Goal: Task Accomplishment & Management: Complete application form

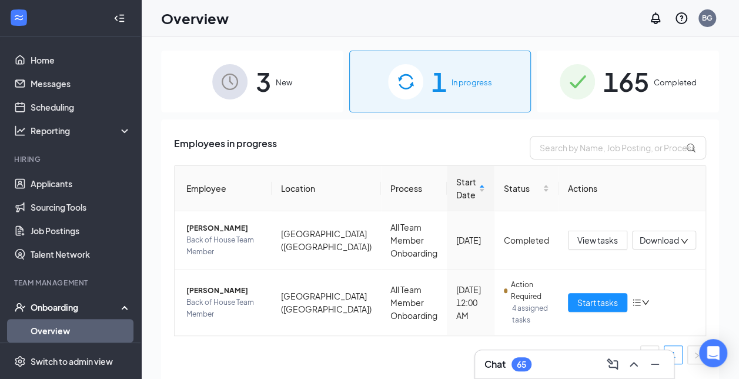
click at [266, 100] on span "3" at bounding box center [263, 81] width 15 height 41
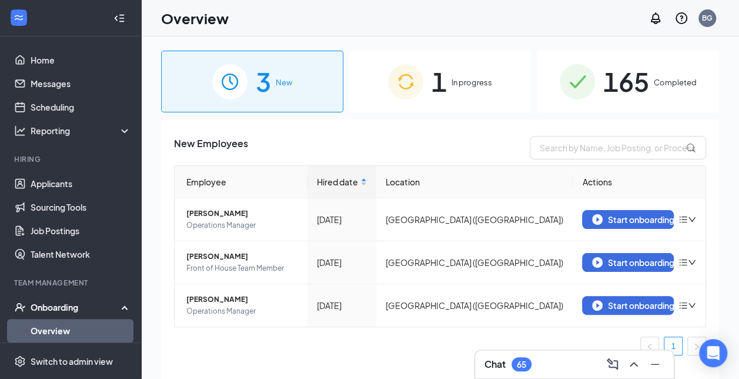
click at [458, 90] on div "1 In progress" at bounding box center [440, 82] width 182 height 62
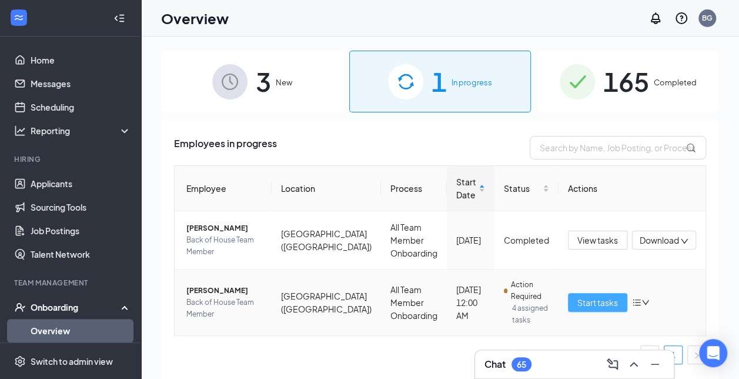
click at [583, 301] on span "Start tasks" at bounding box center [598, 302] width 41 height 13
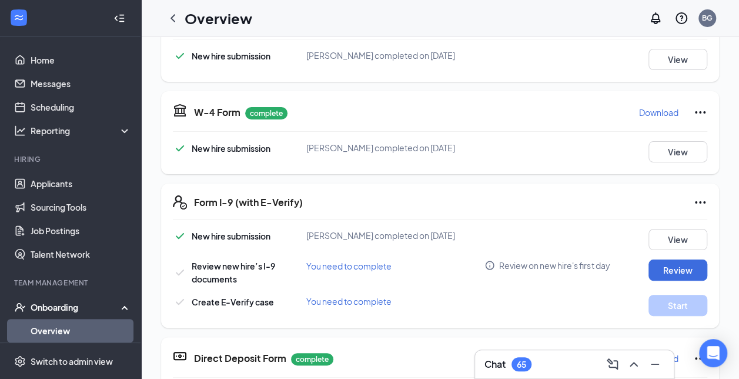
scroll to position [272, 0]
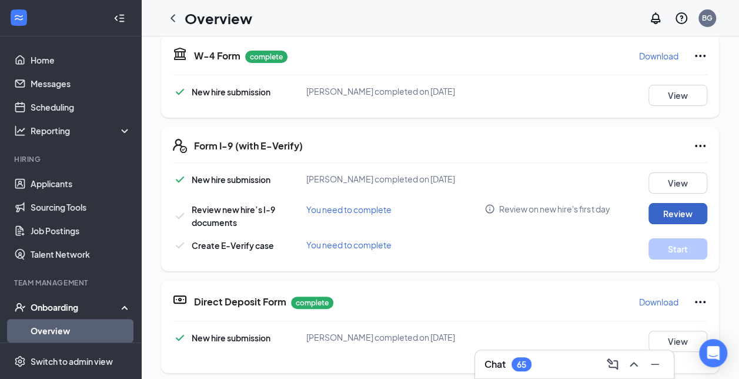
click at [676, 224] on button "Review" at bounding box center [678, 213] width 59 height 21
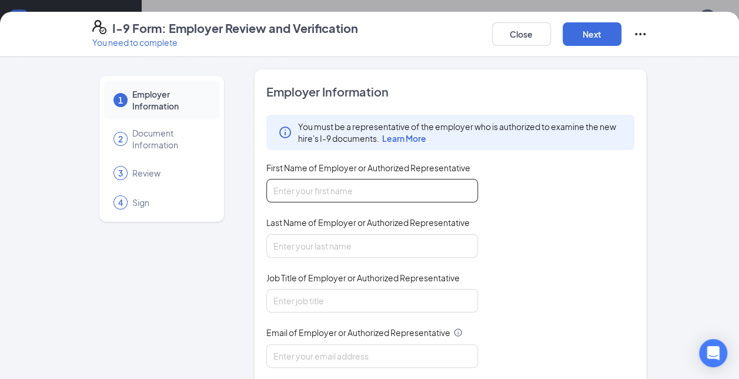
click at [360, 185] on input "First Name of Employer or Authorized Representative" at bounding box center [373, 191] width 212 height 24
click at [523, 207] on div "You must be a representative of the employer who is authorized to examine the n…" at bounding box center [451, 269] width 369 height 308
click at [371, 185] on input "First Name of Employer or Authorized Representative" at bounding box center [373, 191] width 212 height 24
type input "Brianna"
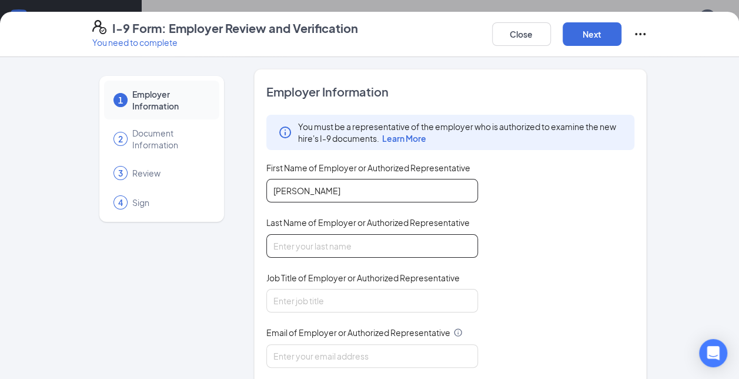
type input "Garland"
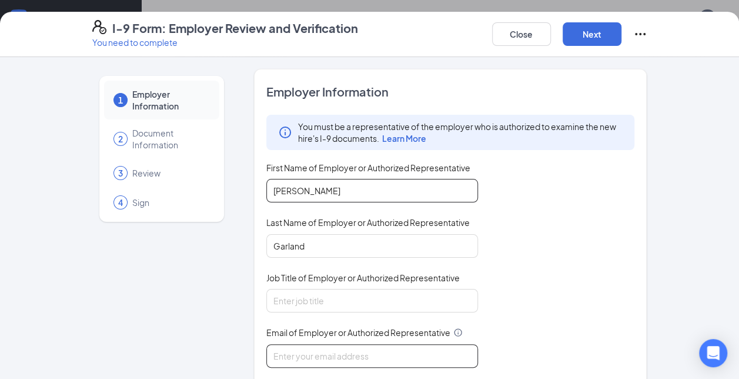
type input "brigarlan07@yahoo.com"
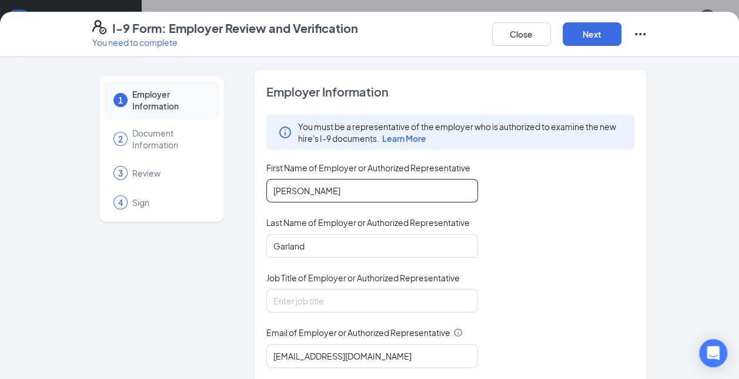
type input "3135752436"
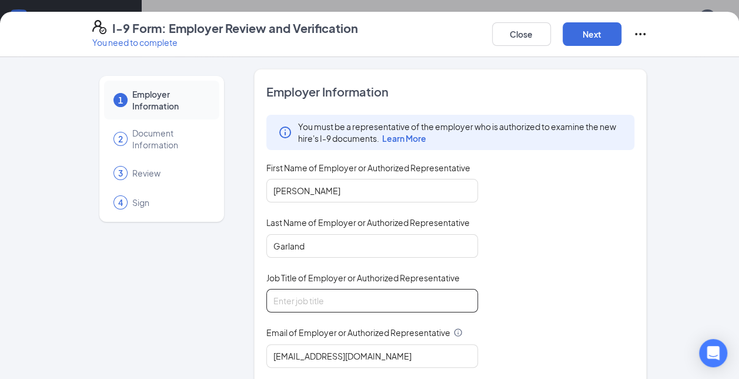
click at [368, 299] on input "Job Title of Employer or Authorized Representative" at bounding box center [373, 301] width 212 height 24
type input "Director"
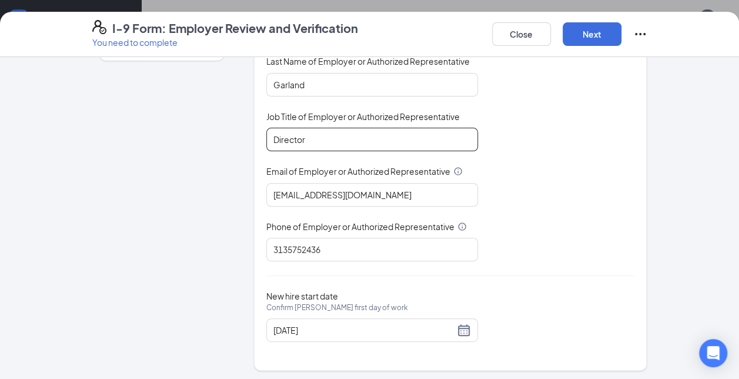
scroll to position [228, 0]
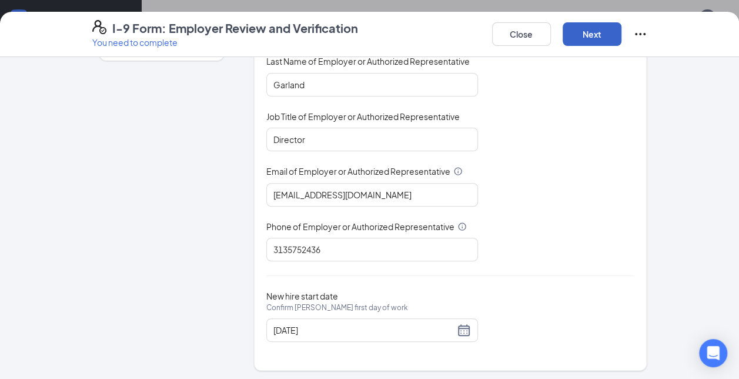
click at [607, 34] on button "Next" at bounding box center [592, 34] width 59 height 24
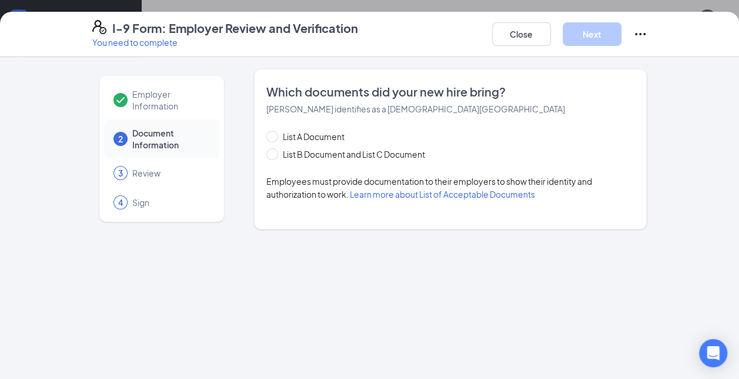
scroll to position [0, 0]
click at [279, 159] on span "List B Document and List C Document" at bounding box center [354, 154] width 152 height 13
click at [275, 156] on input "List B Document and List C Document" at bounding box center [271, 152] width 8 height 8
radio input "true"
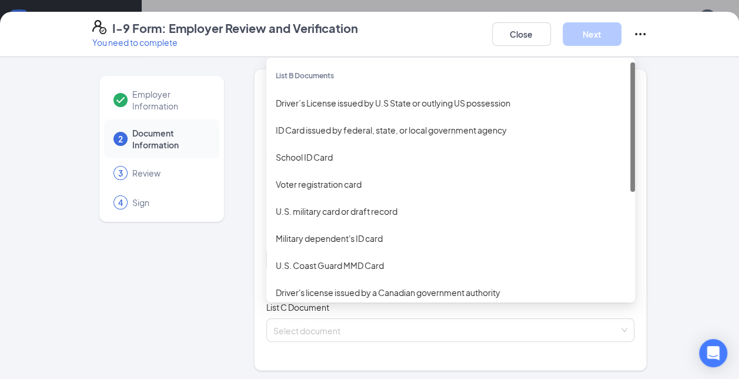
click at [344, 254] on div "Select document List B Documents Driver’s License issued by U.S State or outlyi…" at bounding box center [451, 260] width 369 height 24
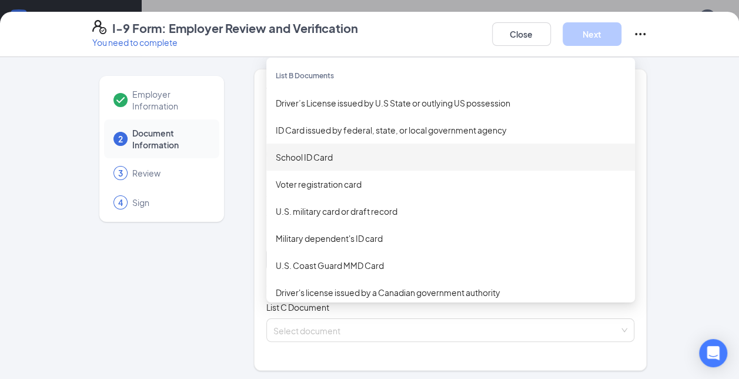
click at [306, 158] on div "School ID Card" at bounding box center [451, 157] width 350 height 13
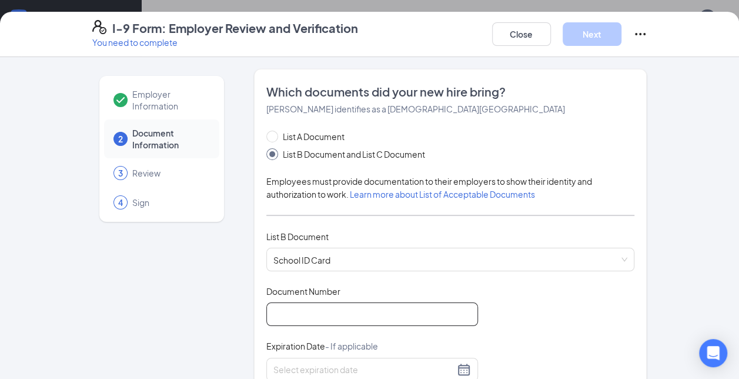
click at [329, 308] on input "Document Number" at bounding box center [373, 314] width 212 height 24
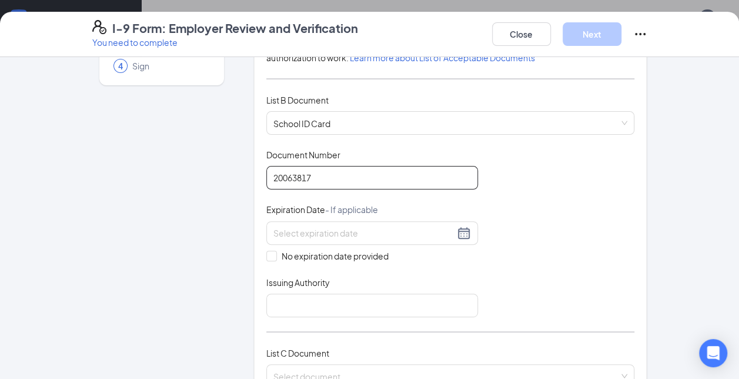
scroll to position [138, 0]
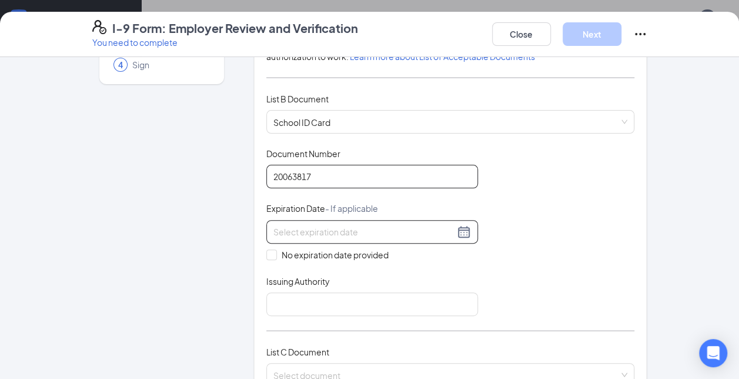
type input "20063817"
click at [458, 225] on div at bounding box center [373, 232] width 198 height 14
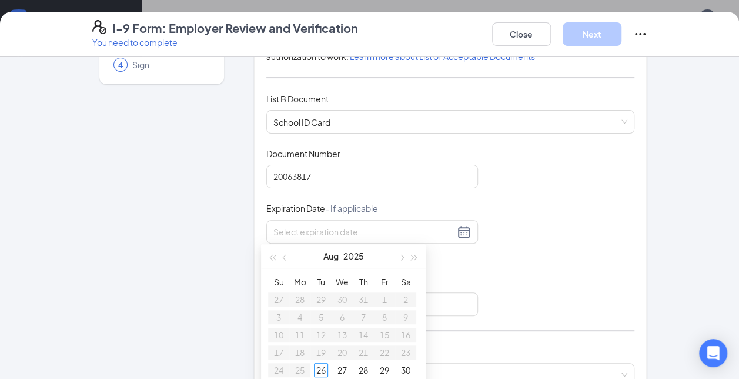
click at [548, 227] on div "Document Title School ID Card Document Number 20063817 Expiration Date - If app…" at bounding box center [451, 232] width 369 height 168
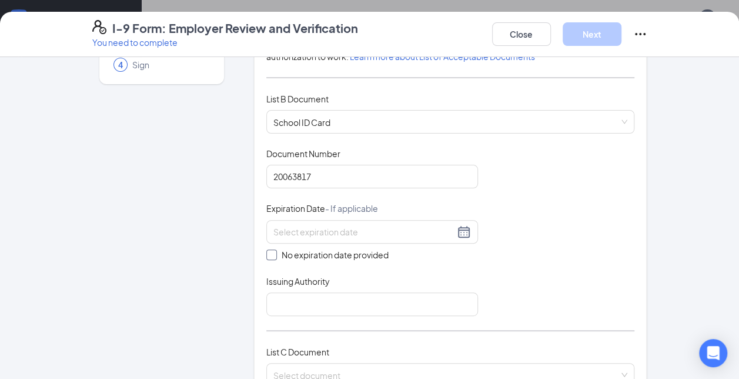
click at [271, 252] on span at bounding box center [272, 254] width 11 height 11
click at [271, 252] on input "No expiration date provided" at bounding box center [271, 253] width 8 height 8
checkbox input "true"
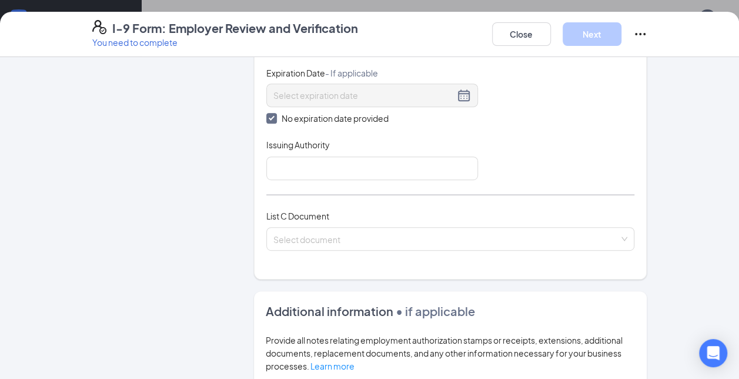
scroll to position [277, 0]
click at [427, 176] on input "Issuing Authority" at bounding box center [373, 168] width 212 height 24
type input "[US_STATE]"
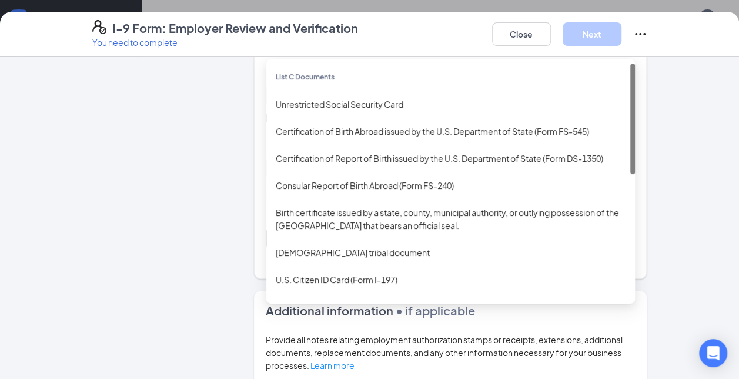
click at [358, 240] on div "Select document List C Documents Unrestricted Social Security Card Certificatio…" at bounding box center [451, 238] width 369 height 24
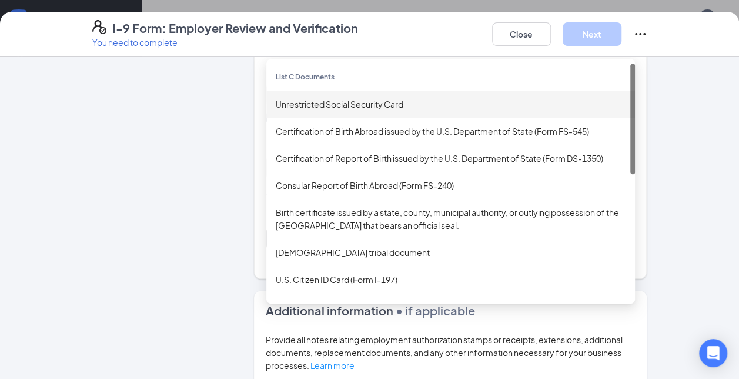
click at [362, 107] on div "Unrestricted Social Security Card" at bounding box center [451, 104] width 350 height 13
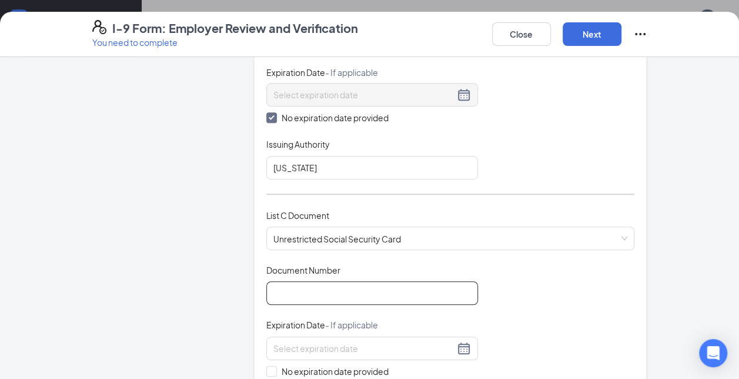
click at [308, 291] on input "Document Number" at bounding box center [373, 293] width 212 height 24
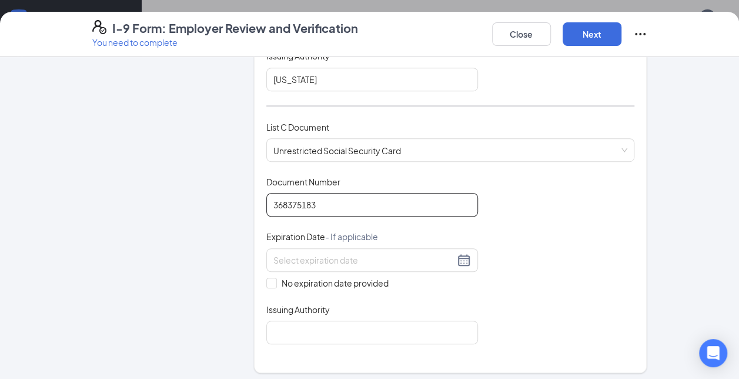
scroll to position [372, 0]
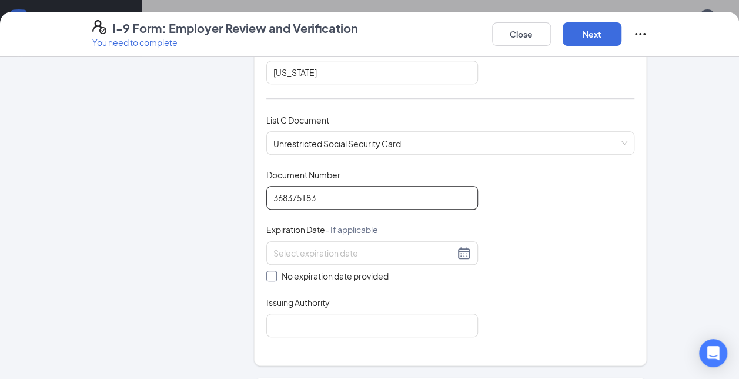
type input "368375183"
click at [267, 275] on input "No expiration date provided" at bounding box center [271, 275] width 8 height 8
checkbox input "true"
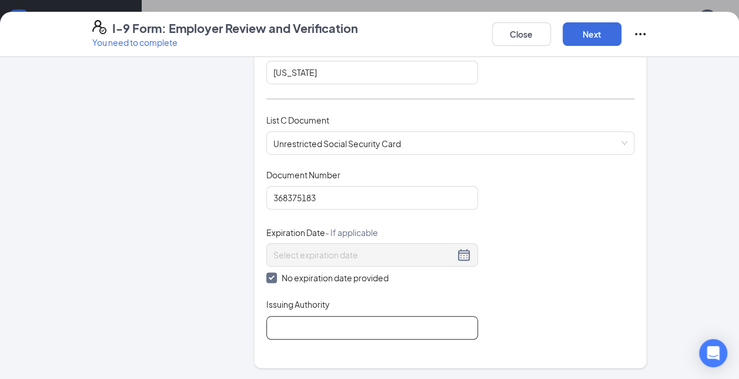
click at [311, 334] on input "Issuing Authority" at bounding box center [373, 328] width 212 height 24
type input "[US_STATE]"
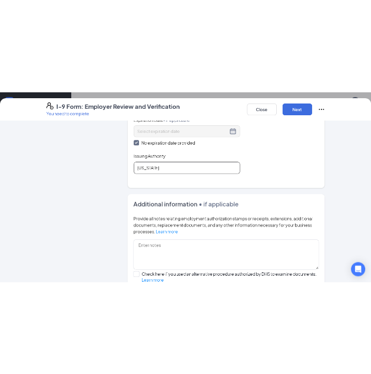
scroll to position [681, 0]
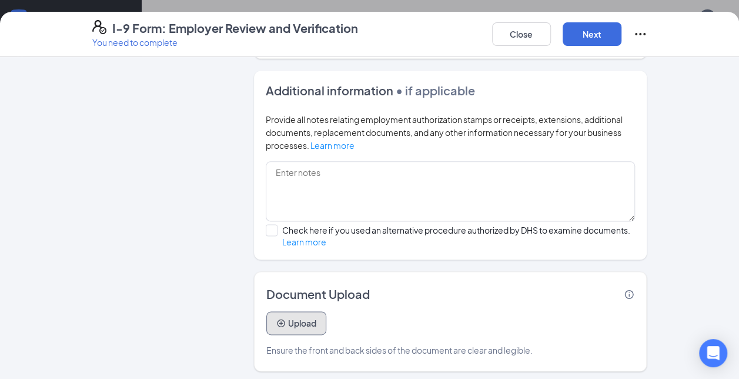
click at [285, 320] on button "Upload" at bounding box center [297, 323] width 60 height 24
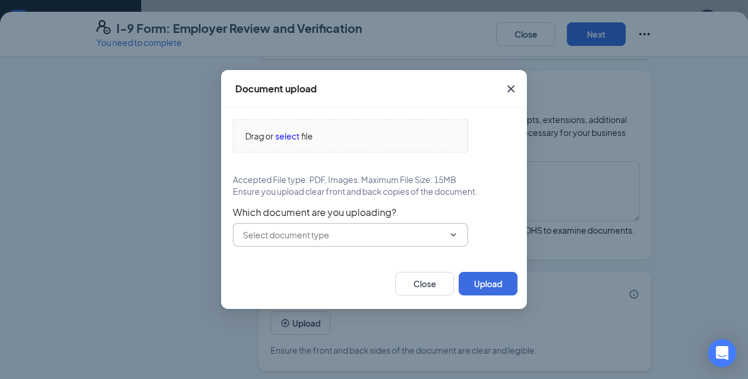
click at [355, 239] on input "text" at bounding box center [343, 234] width 201 height 13
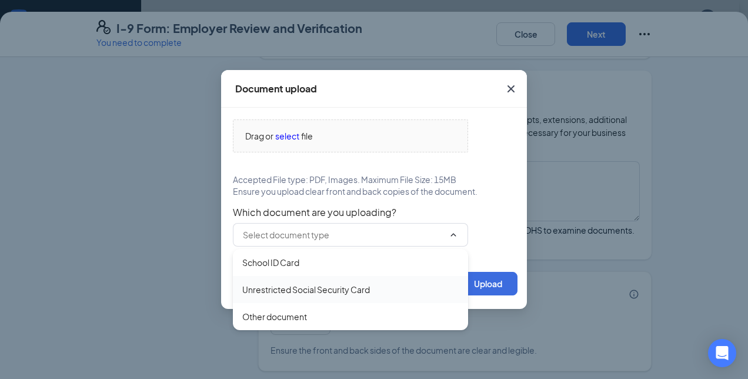
click at [325, 291] on div "Unrestricted Social Security Card" at bounding box center [306, 289] width 128 height 13
type input "Unrestricted Social Security Card"
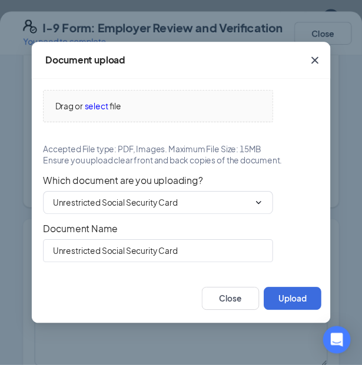
scroll to position [257, 0]
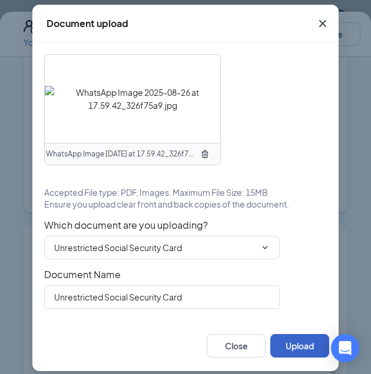
click at [305, 338] on button "Upload" at bounding box center [299, 346] width 59 height 24
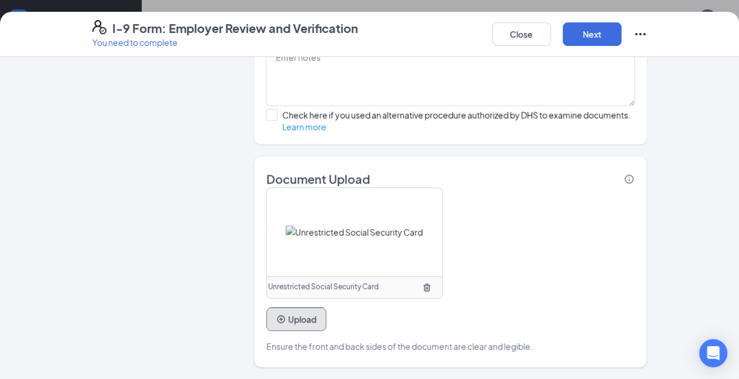
scroll to position [227, 0]
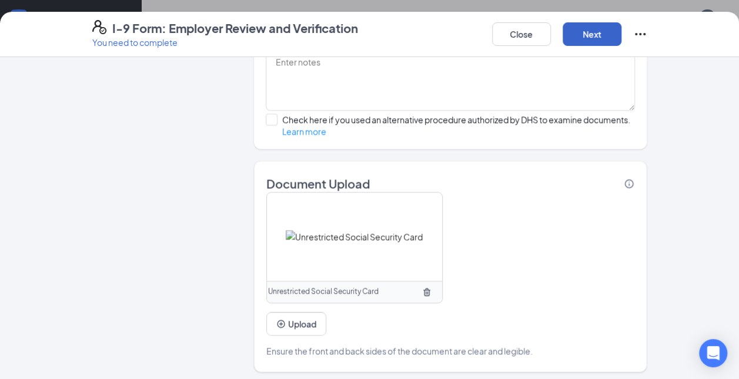
click at [591, 31] on button "Next" at bounding box center [592, 34] width 59 height 24
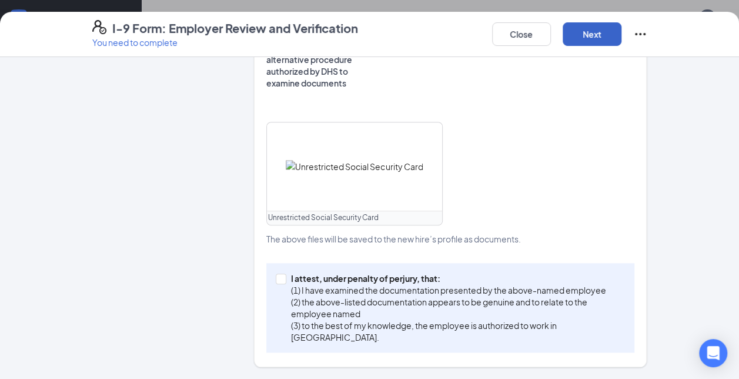
scroll to position [510, 0]
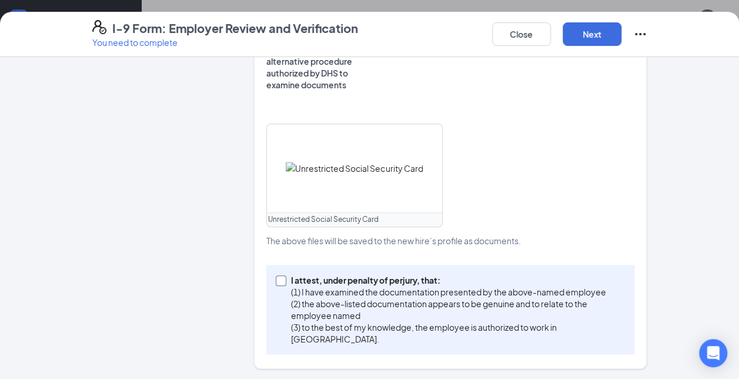
click at [277, 282] on span at bounding box center [281, 280] width 11 height 11
click at [277, 282] on input "I attest, under penalty of perjury, that: (1) I have examined the documentation…" at bounding box center [280, 279] width 8 height 8
checkbox input "true"
click at [598, 35] on button "Next" at bounding box center [592, 34] width 59 height 24
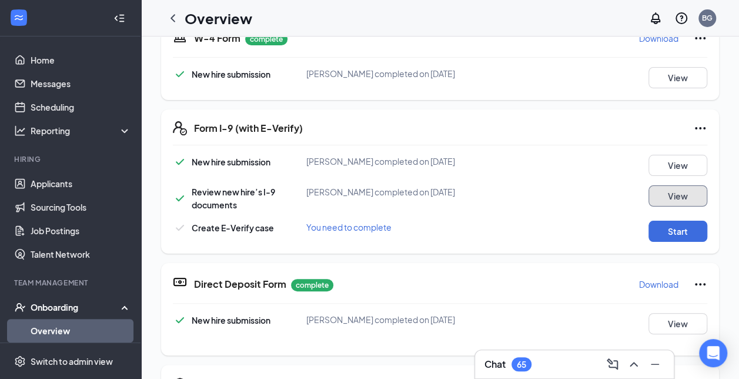
scroll to position [301, 0]
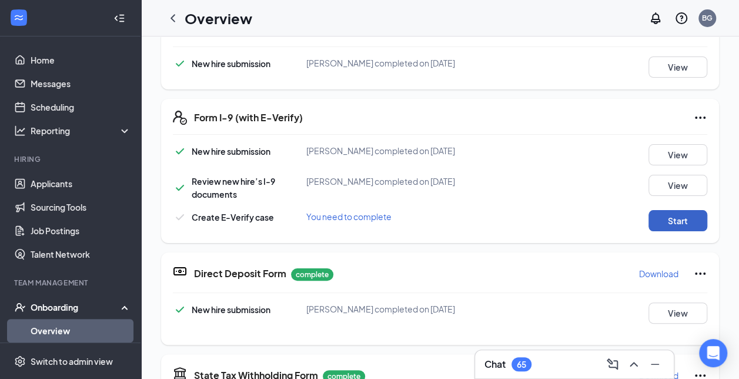
click at [671, 231] on button "Start" at bounding box center [678, 220] width 59 height 21
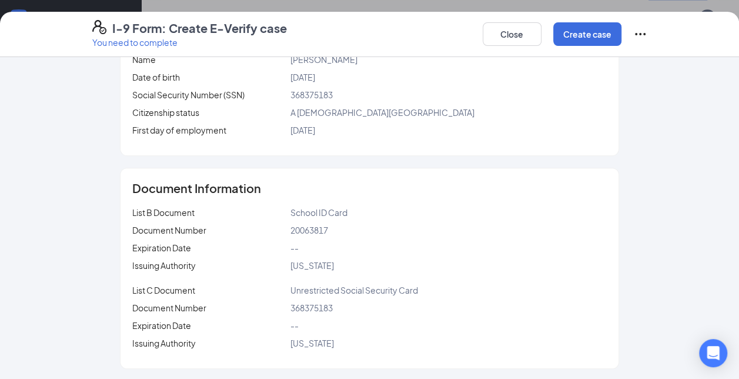
scroll to position [688, 0]
click at [592, 42] on button "Create case" at bounding box center [588, 34] width 68 height 24
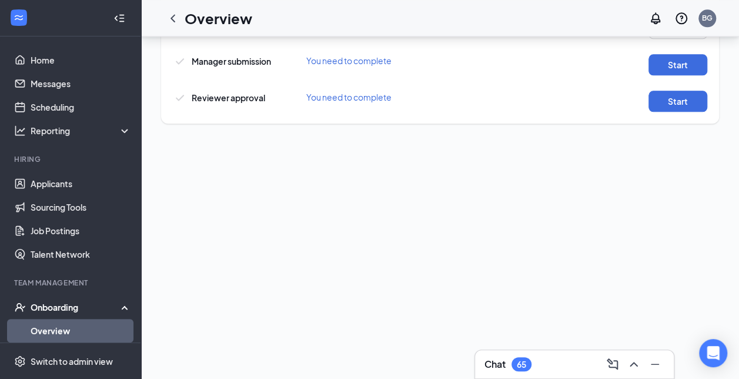
scroll to position [685, 0]
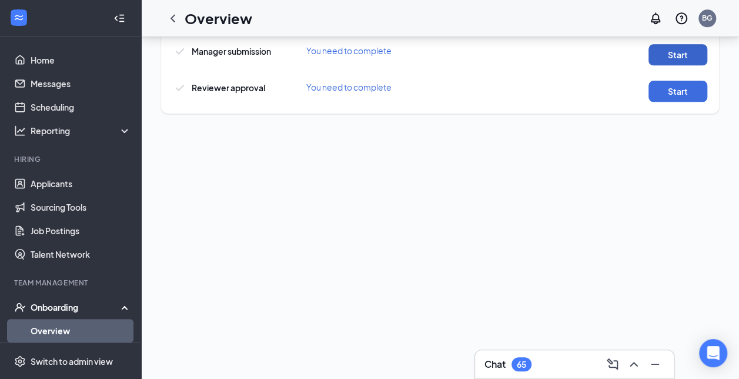
click at [673, 65] on button "Start" at bounding box center [678, 54] width 59 height 21
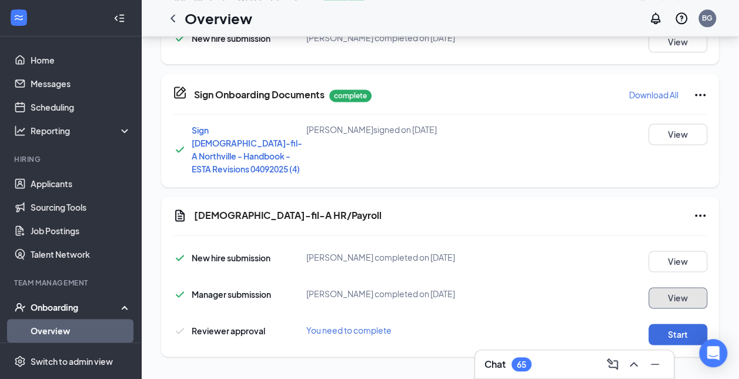
scroll to position [301, 0]
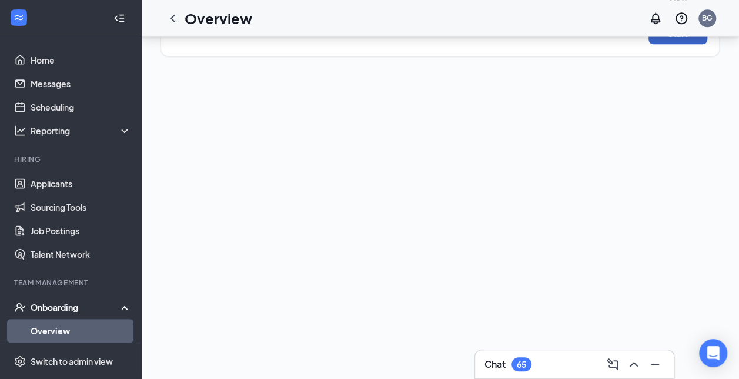
click at [673, 44] on button "Start" at bounding box center [678, 33] width 59 height 21
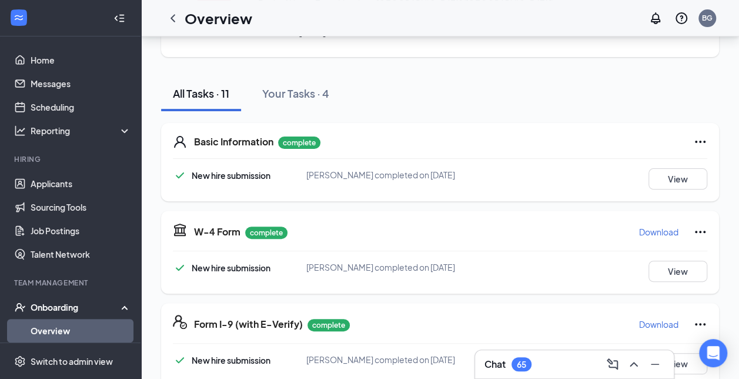
scroll to position [50, 0]
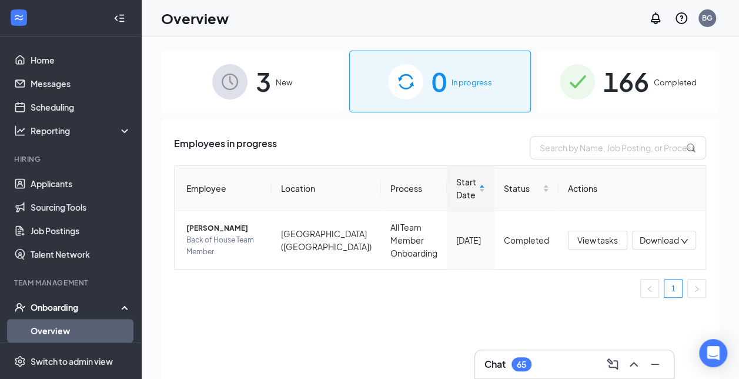
scroll to position [72, 0]
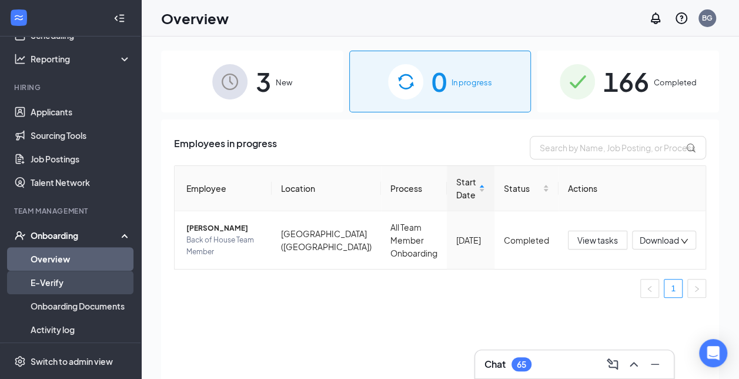
click at [91, 286] on link "E-Verify" at bounding box center [81, 283] width 101 height 24
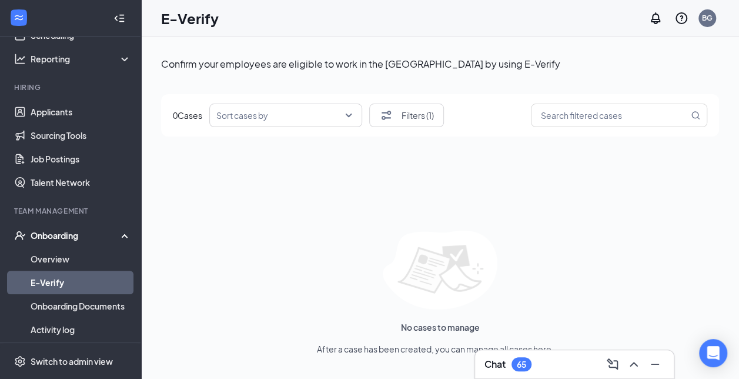
click at [96, 277] on link "E-Verify" at bounding box center [81, 283] width 101 height 24
click at [97, 260] on link "Overview" at bounding box center [81, 259] width 101 height 24
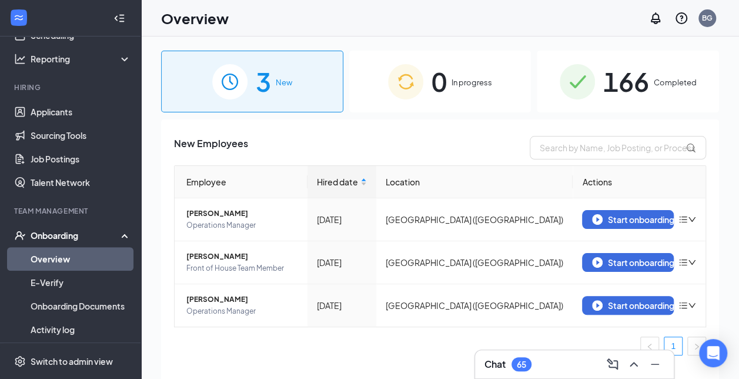
click at [642, 84] on span "166" at bounding box center [627, 81] width 46 height 41
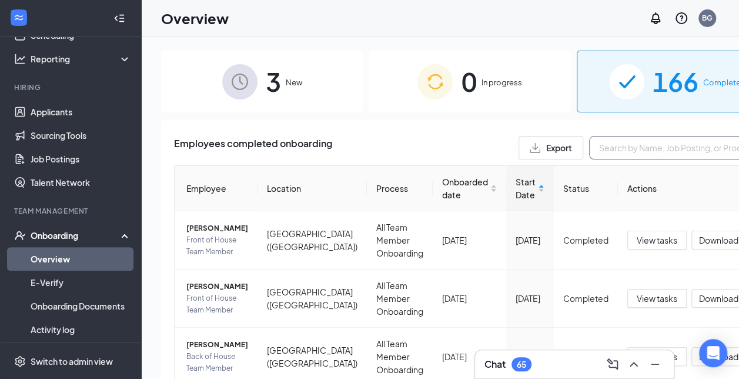
click at [594, 146] on input "text" at bounding box center [677, 148] width 176 height 24
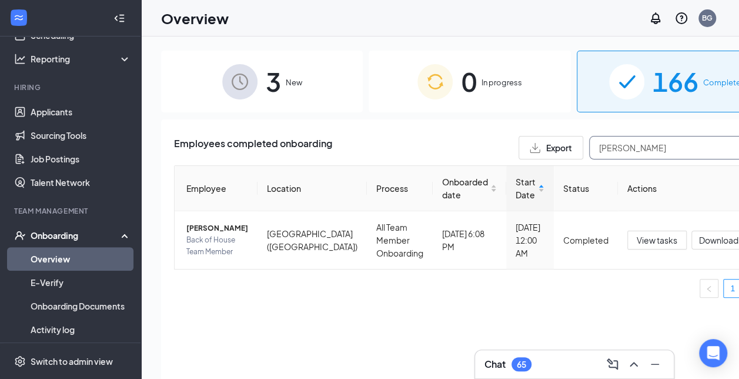
type input "antoi"
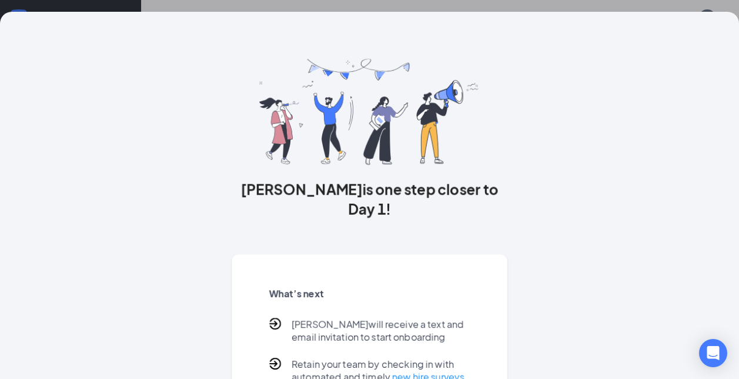
scroll to position [53, 0]
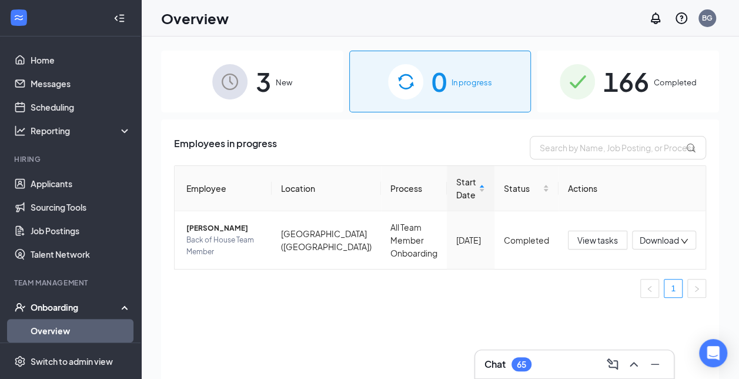
click at [286, 91] on div "3 New" at bounding box center [252, 82] width 182 height 62
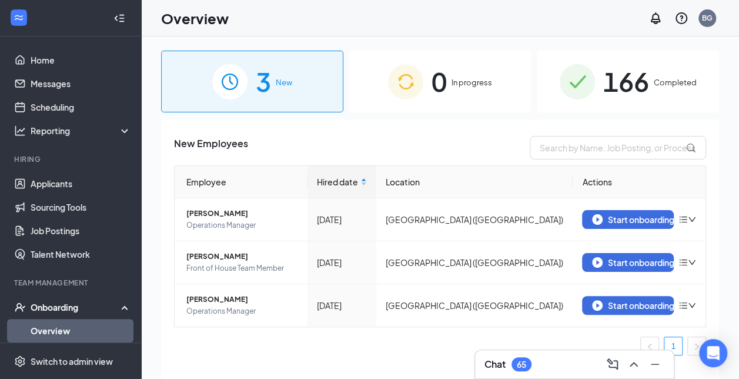
click at [619, 74] on span "166" at bounding box center [627, 81] width 46 height 41
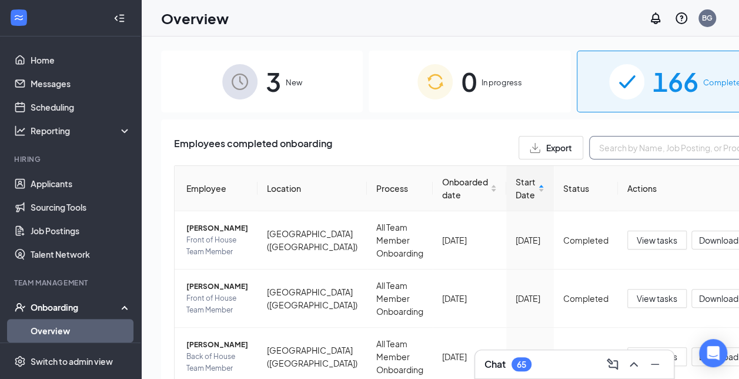
click at [601, 149] on input "text" at bounding box center [677, 148] width 176 height 24
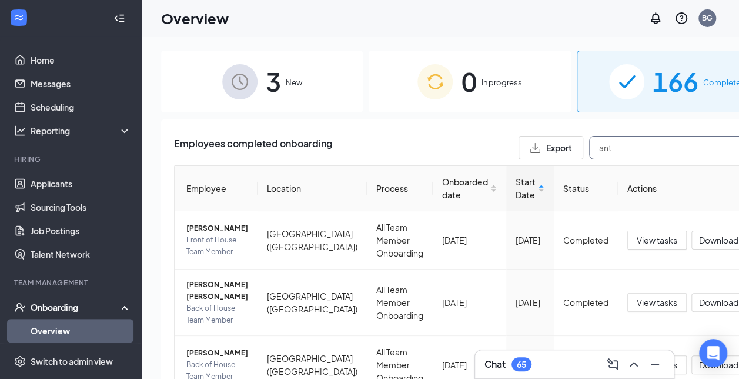
click at [589, 142] on input "ant" at bounding box center [677, 148] width 176 height 24
type input "Antoinette"
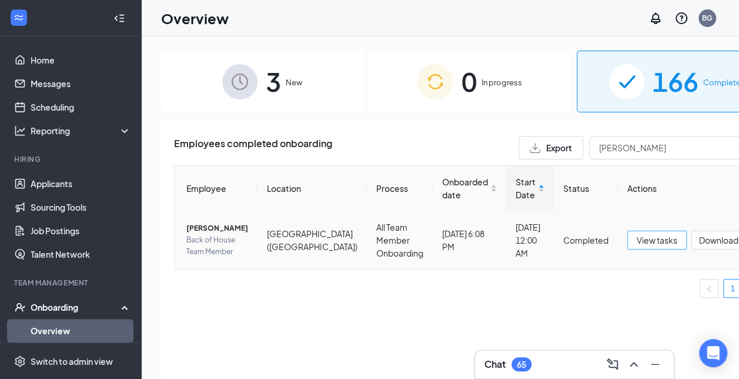
click at [628, 249] on button "View tasks" at bounding box center [657, 240] width 59 height 19
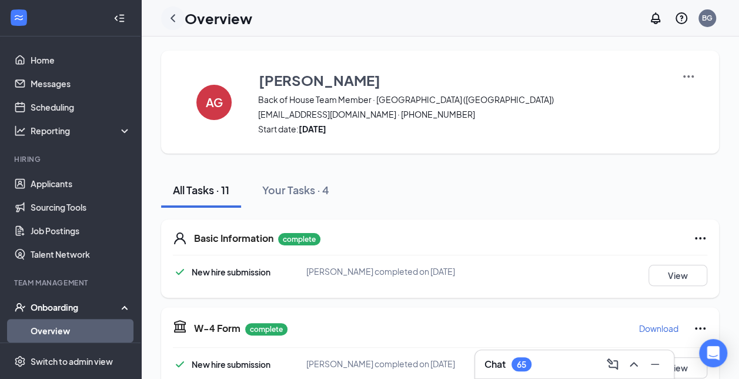
click at [172, 15] on icon "ChevronLeft" at bounding box center [173, 18] width 14 height 14
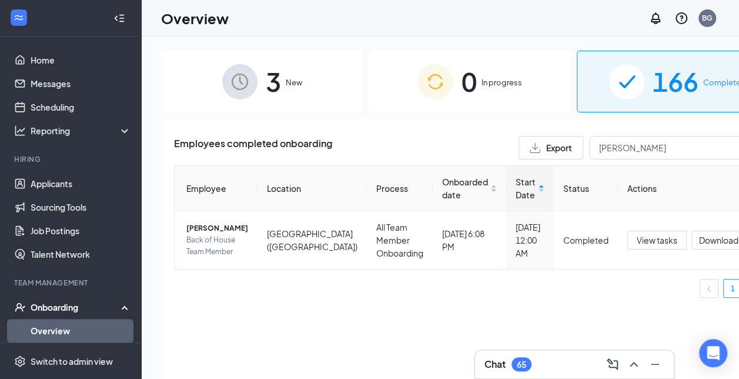
click at [96, 306] on div "Onboarding" at bounding box center [76, 307] width 91 height 12
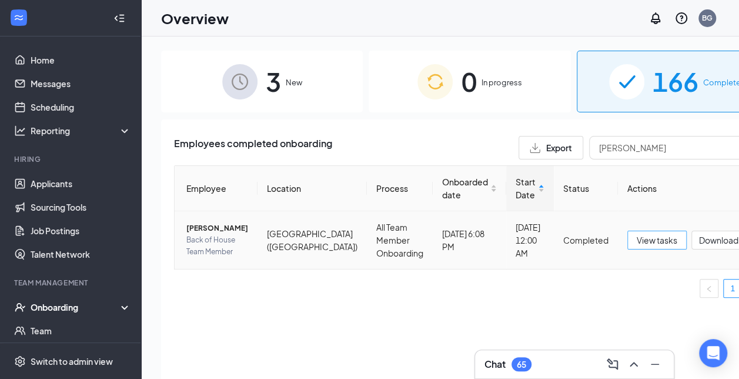
click at [628, 249] on button "View tasks" at bounding box center [657, 240] width 59 height 19
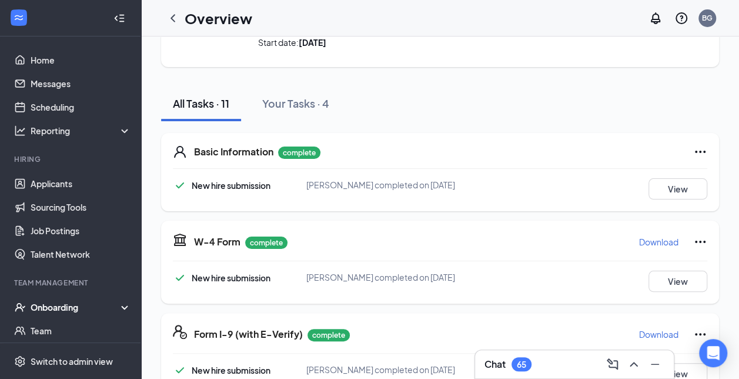
scroll to position [97, 0]
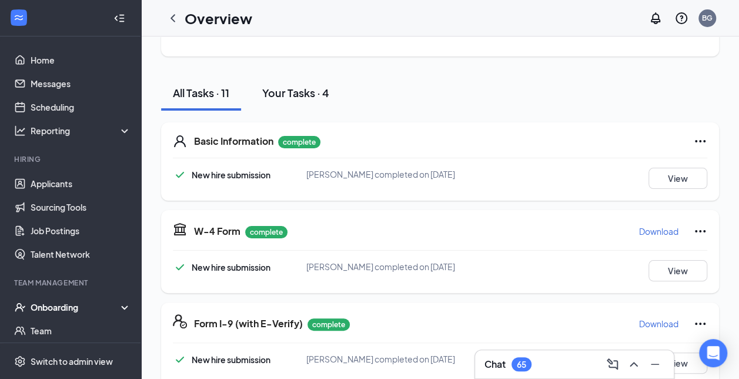
click at [294, 92] on div "Your Tasks · 4" at bounding box center [295, 92] width 67 height 15
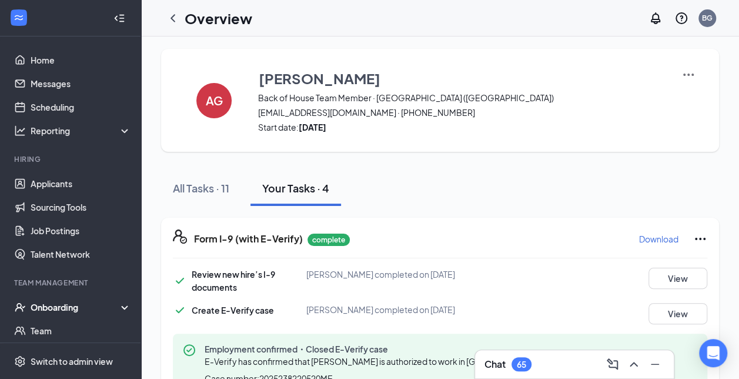
scroll to position [0, 0]
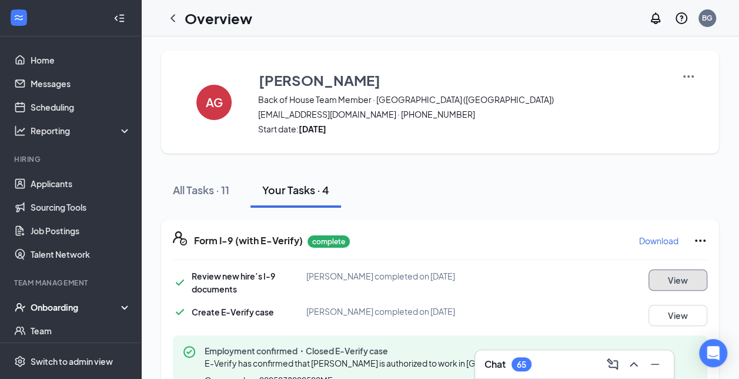
click at [682, 279] on button "View" at bounding box center [678, 279] width 59 height 21
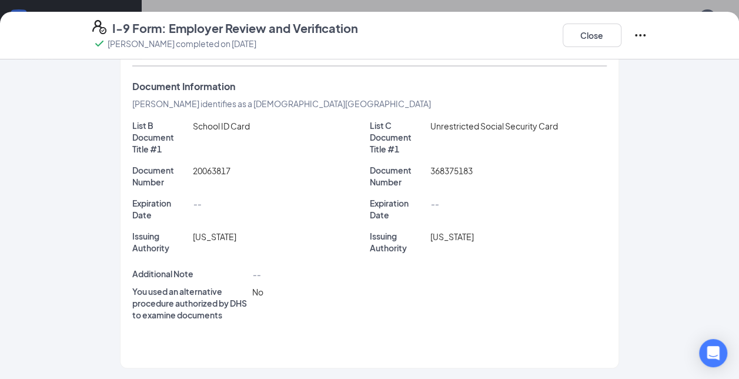
scroll to position [225, 0]
click at [641, 40] on icon "Ellipses" at bounding box center [641, 35] width 14 height 14
click at [565, 33] on button "Close" at bounding box center [592, 36] width 59 height 24
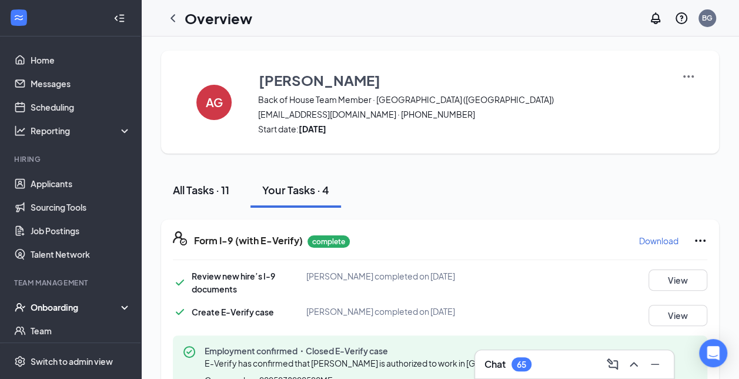
click at [203, 183] on div "All Tasks · 11" at bounding box center [201, 189] width 56 height 15
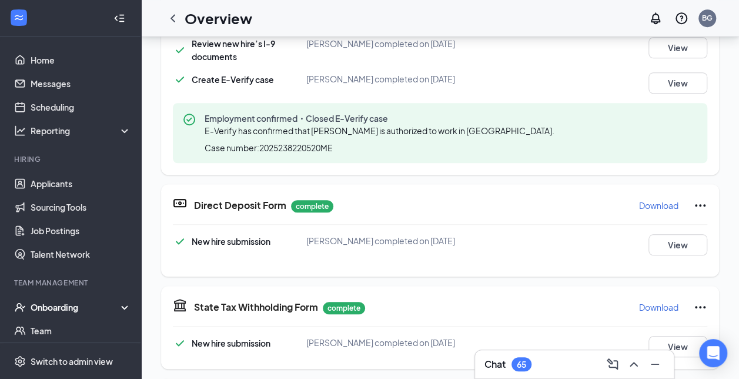
scroll to position [355, 0]
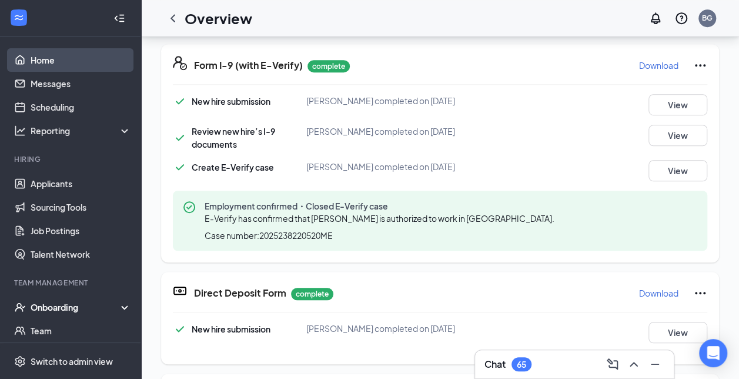
click at [70, 62] on link "Home" at bounding box center [81, 60] width 101 height 24
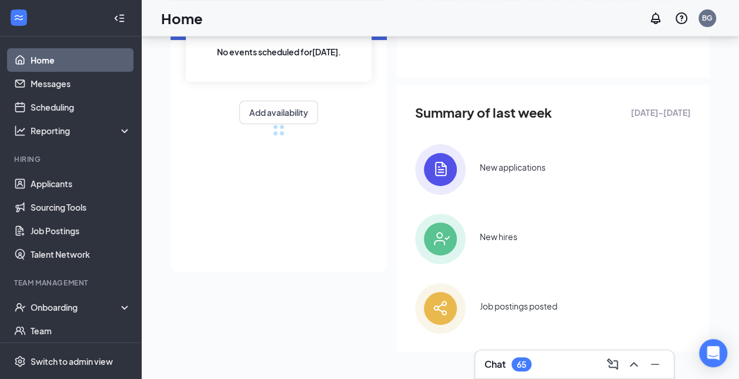
scroll to position [277, 0]
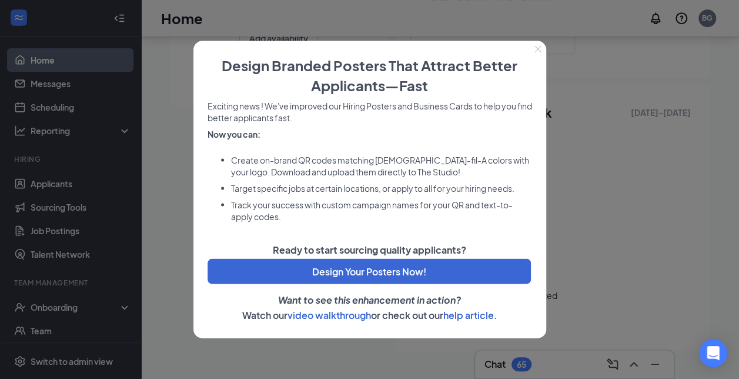
click at [535, 49] on icon "Close" at bounding box center [538, 49] width 7 height 7
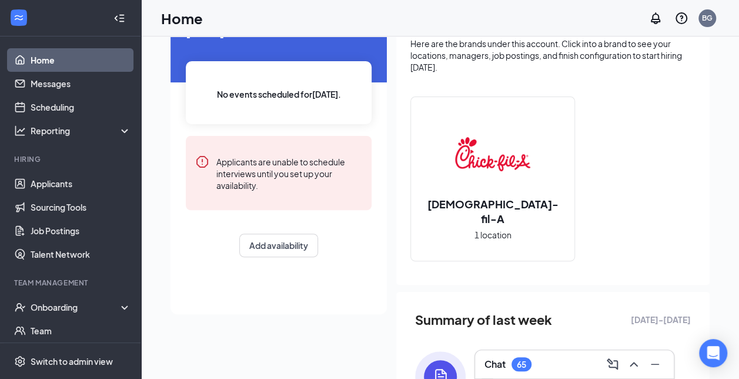
scroll to position [0, 0]
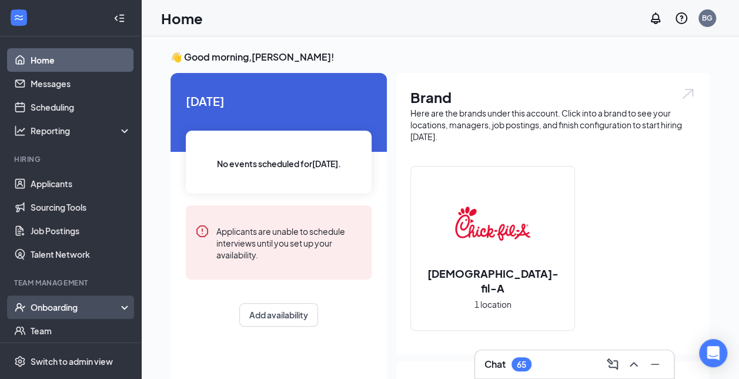
click at [78, 305] on div "Onboarding" at bounding box center [76, 307] width 91 height 12
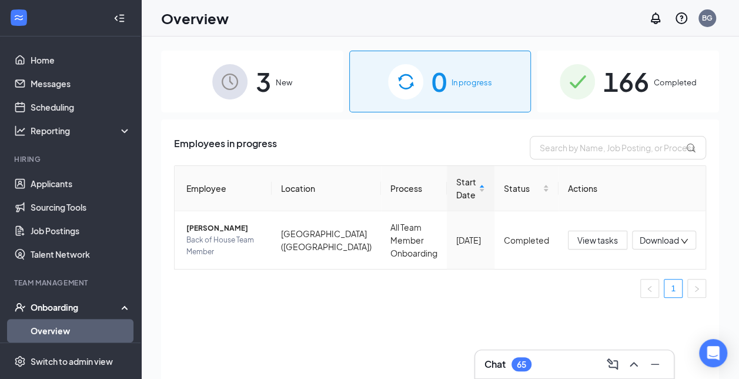
click at [634, 81] on span "166" at bounding box center [627, 81] width 46 height 41
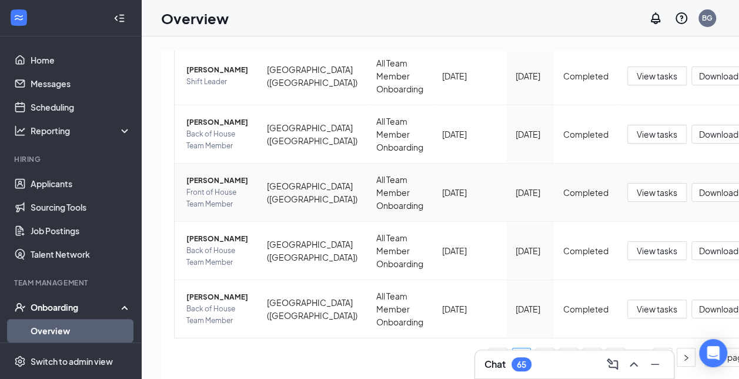
scroll to position [526, 0]
click at [61, 308] on div "Onboarding" at bounding box center [76, 307] width 91 height 12
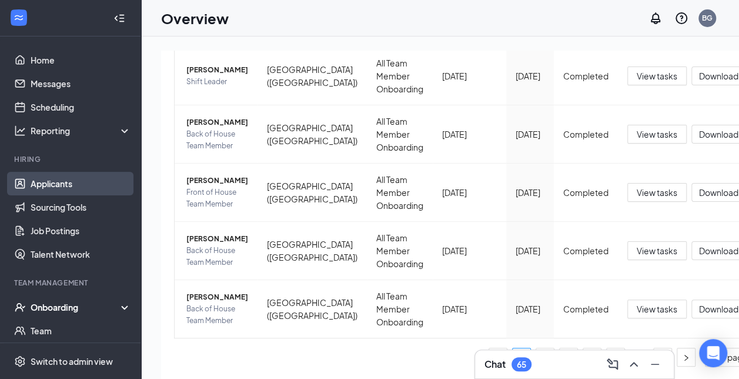
click at [88, 185] on link "Applicants" at bounding box center [81, 184] width 101 height 24
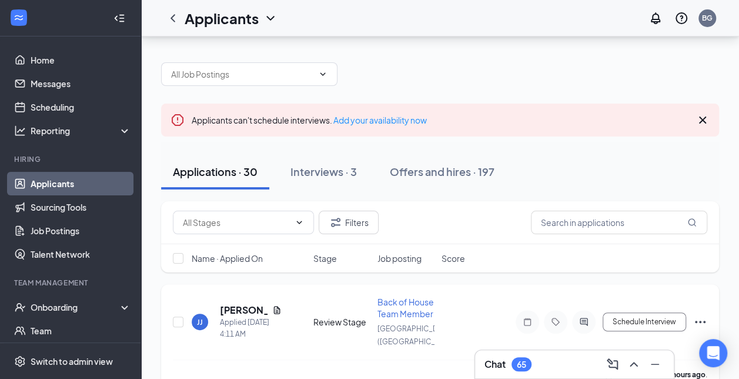
scroll to position [85, 0]
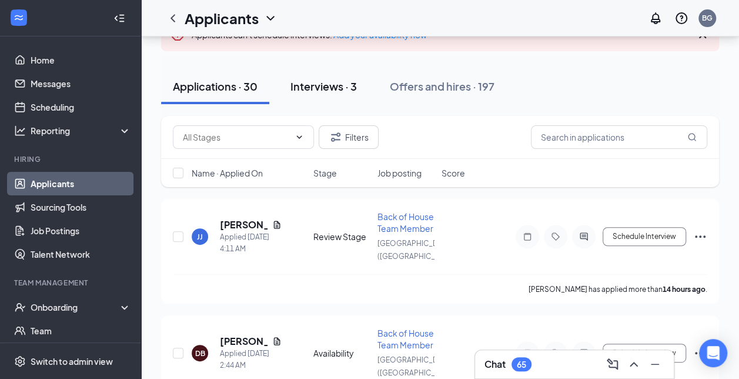
click at [339, 82] on div "Interviews · 3" at bounding box center [324, 86] width 66 height 15
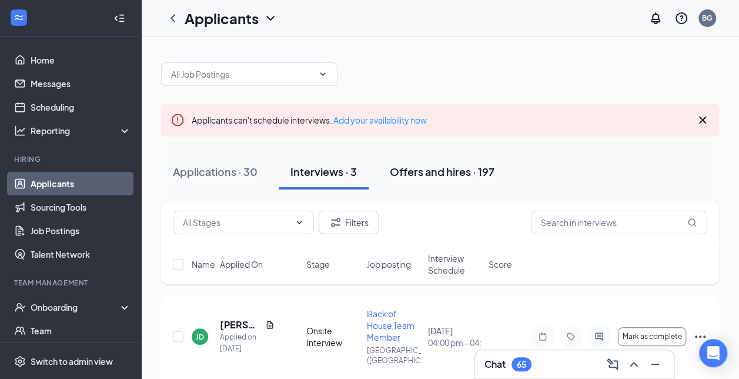
click at [427, 185] on button "Offers and hires · 197" at bounding box center [442, 171] width 128 height 35
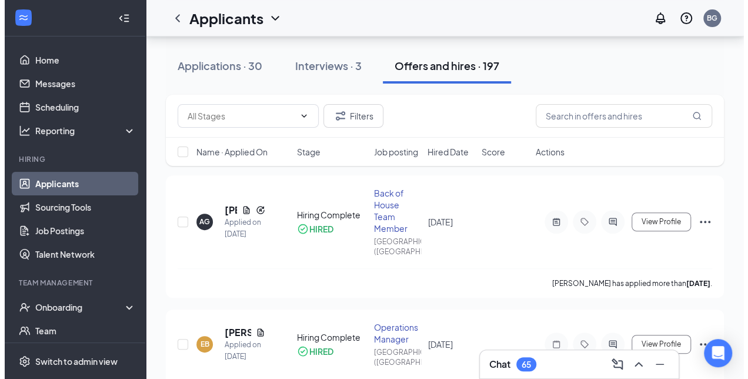
scroll to position [109, 0]
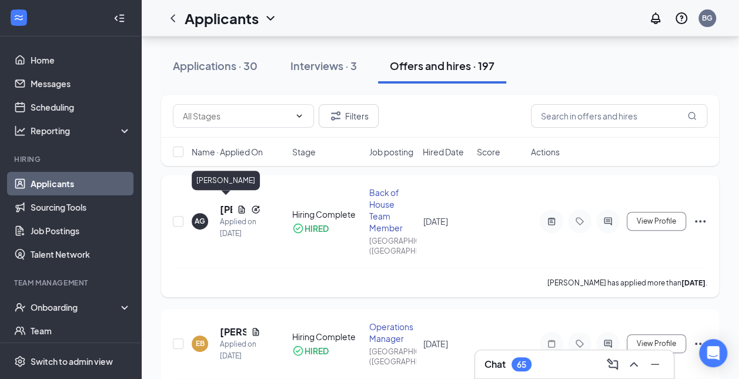
click at [226, 204] on h5 "[PERSON_NAME]" at bounding box center [226, 209] width 12 height 13
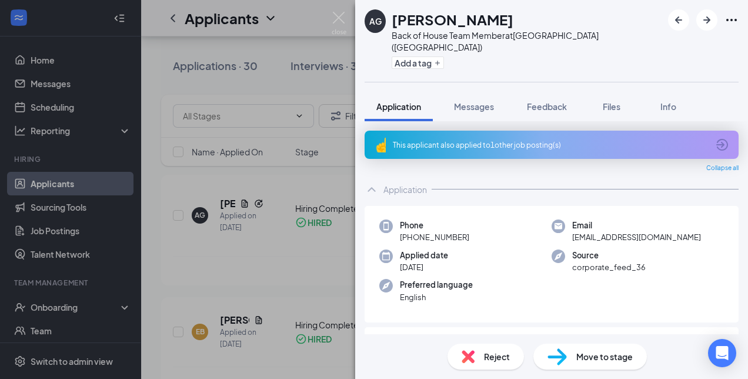
click at [668, 278] on div "Phone [PHONE_NUMBER] Email [EMAIL_ADDRESS][DOMAIN_NAME] Applied date [DATE] Sou…" at bounding box center [552, 264] width 374 height 117
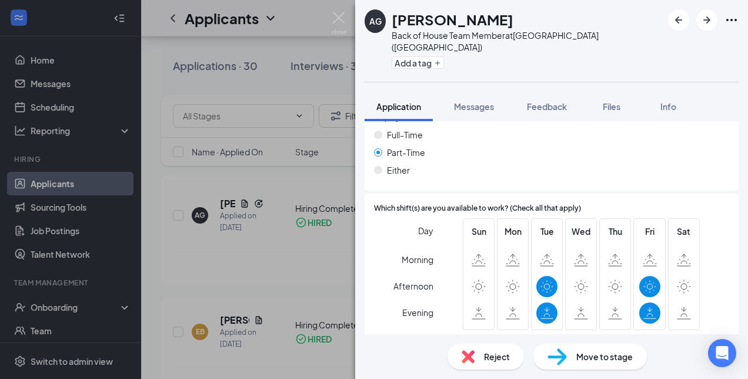
scroll to position [908, 0]
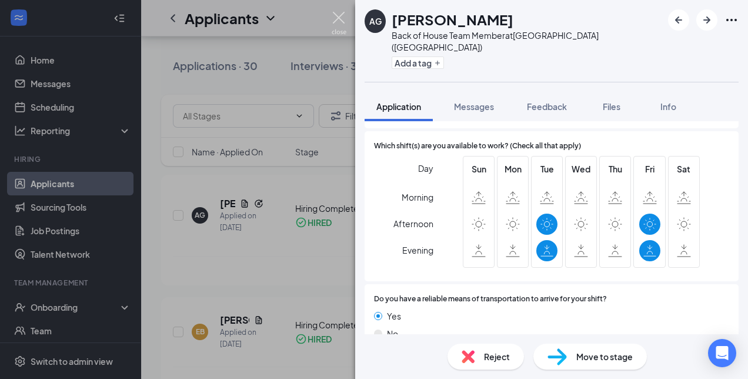
click at [342, 21] on img at bounding box center [339, 23] width 15 height 23
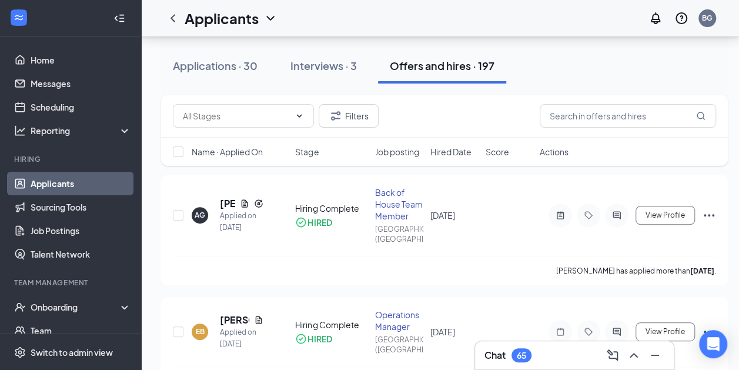
click at [342, 21] on div "Applicants BG" at bounding box center [440, 18] width 598 height 36
click at [682, 206] on button "View Profile" at bounding box center [665, 215] width 59 height 19
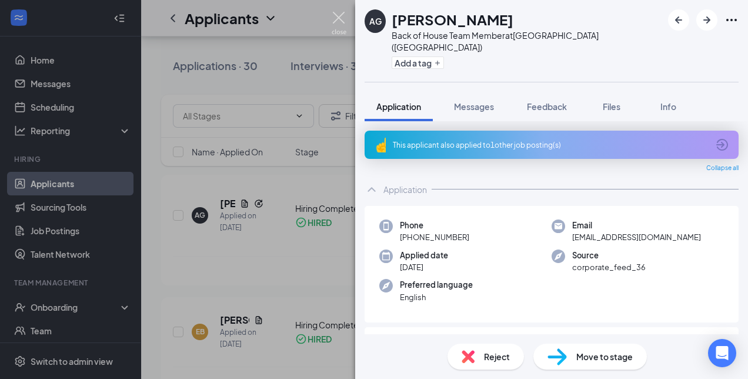
click at [337, 26] on img at bounding box center [339, 23] width 15 height 23
click at [337, 26] on div "Applicants BG" at bounding box center [444, 18] width 607 height 36
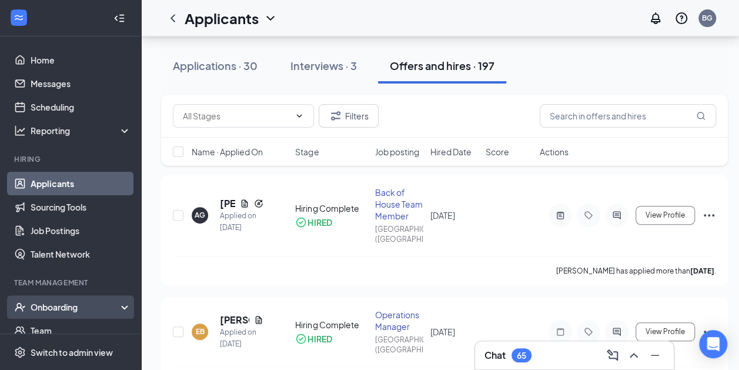
click at [100, 305] on div "Onboarding" at bounding box center [76, 307] width 91 height 12
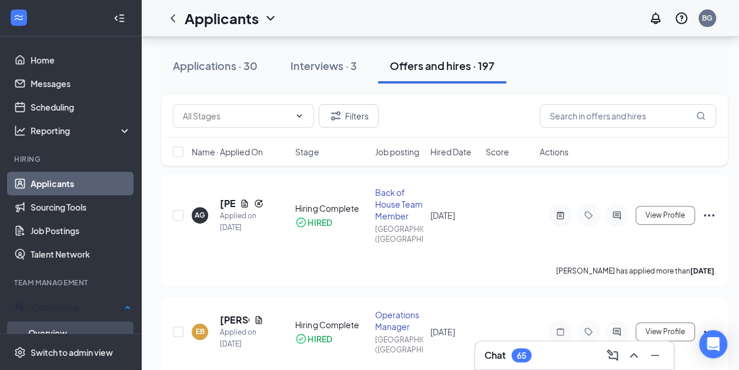
click at [94, 331] on link "Overview" at bounding box center [79, 333] width 103 height 24
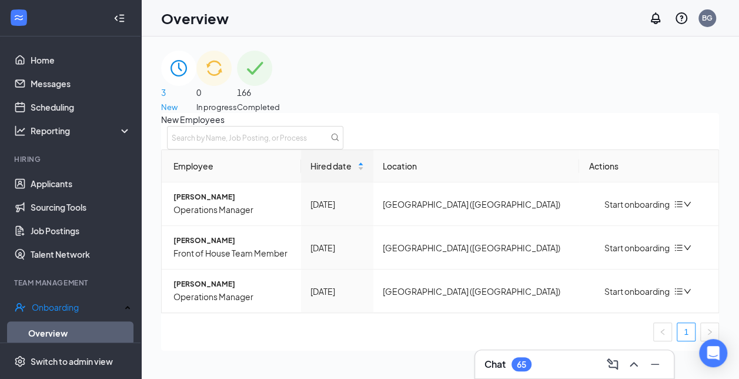
click at [280, 97] on div "166 Completed" at bounding box center [258, 82] width 43 height 62
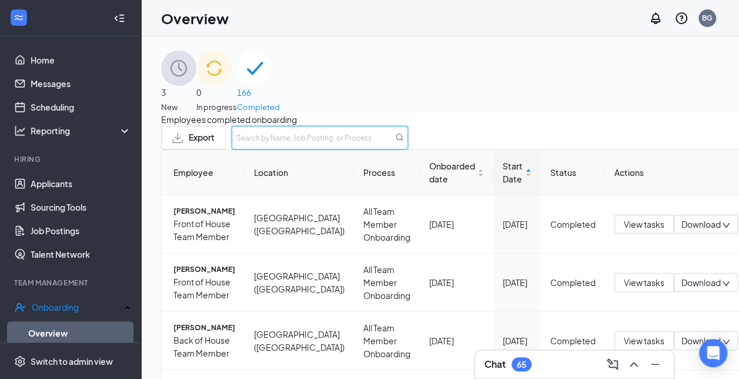
click at [408, 147] on input "text" at bounding box center [320, 138] width 176 height 24
type input "[PERSON_NAME]"
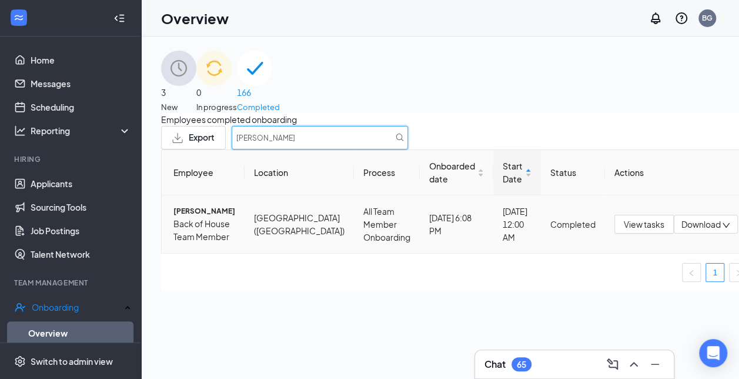
scroll to position [53, 0]
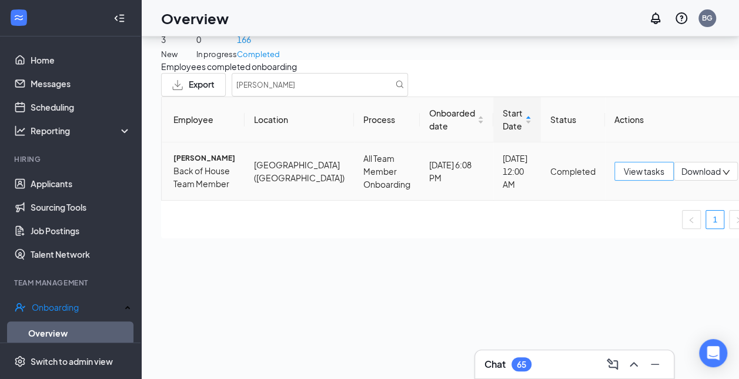
click at [624, 178] on span "View tasks" at bounding box center [644, 171] width 41 height 13
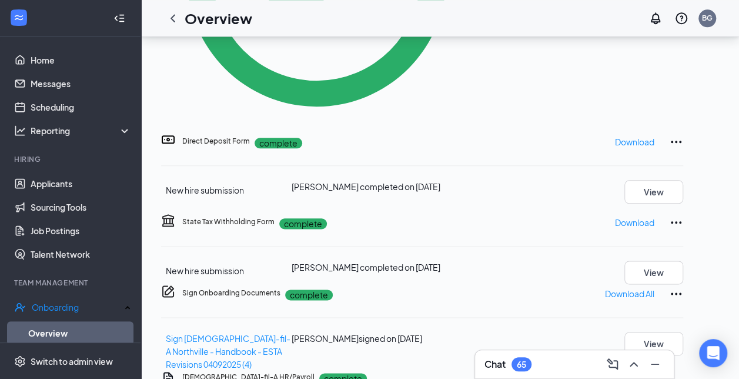
scroll to position [95, 0]
click at [657, 332] on button "View" at bounding box center [654, 344] width 59 height 24
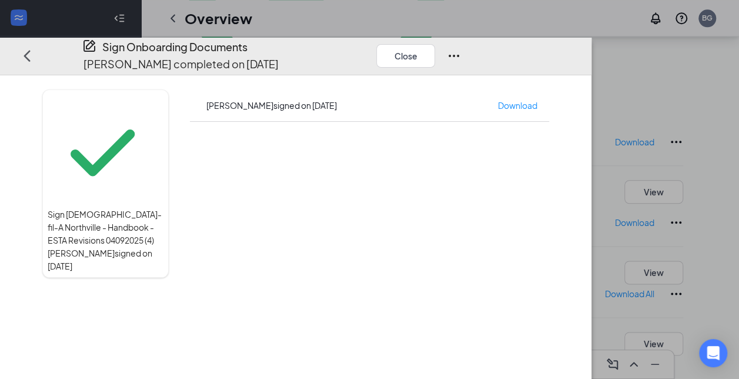
click at [461, 49] on icon "Ellipses" at bounding box center [454, 56] width 14 height 14
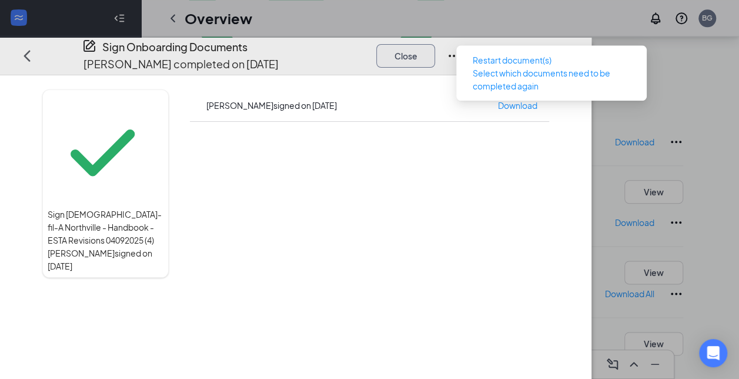
click at [435, 44] on button "Close" at bounding box center [406, 56] width 59 height 24
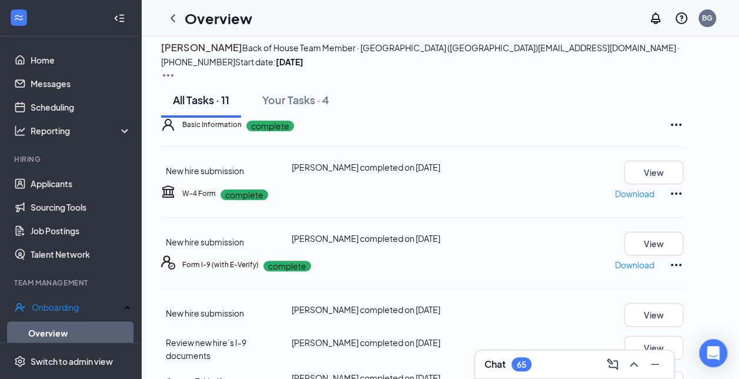
scroll to position [0, 0]
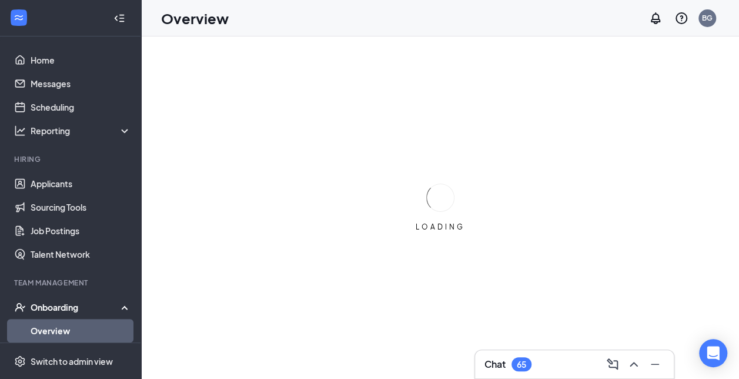
click at [77, 313] on div "Onboarding" at bounding box center [70, 307] width 141 height 24
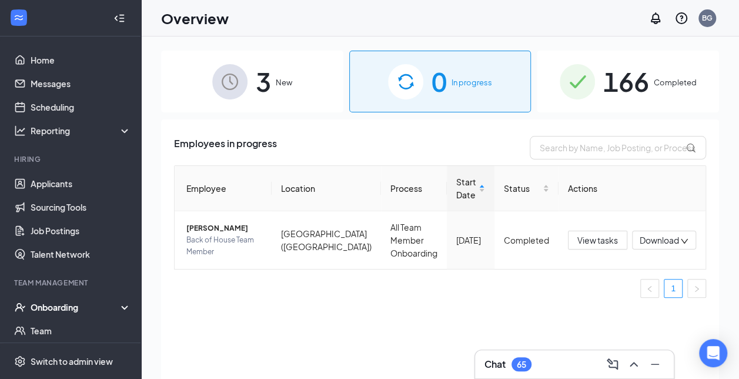
click at [80, 307] on div "Onboarding" at bounding box center [76, 307] width 91 height 12
click at [660, 98] on div "166 Completed" at bounding box center [628, 82] width 182 height 62
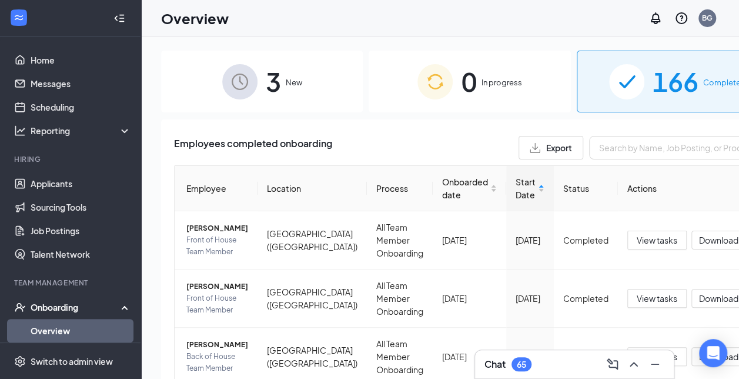
click at [329, 76] on div "3 New" at bounding box center [262, 82] width 202 height 62
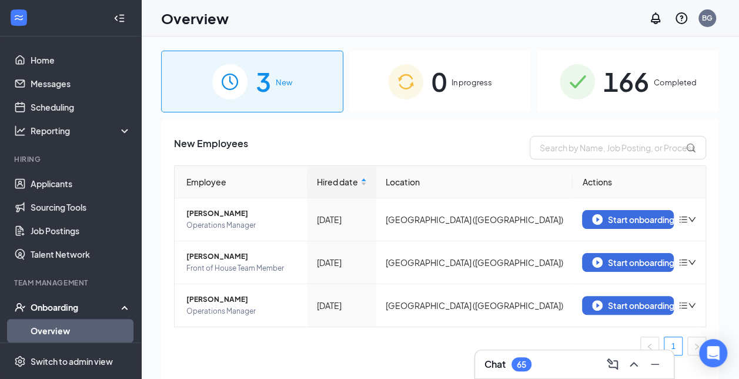
click at [604, 82] on span "166" at bounding box center [627, 81] width 46 height 41
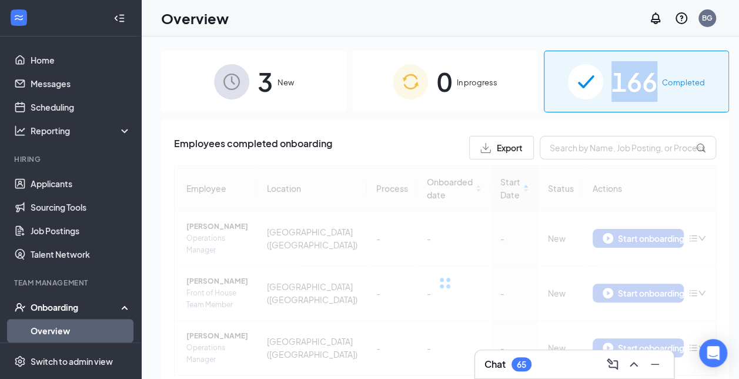
click at [612, 82] on span "166" at bounding box center [635, 81] width 46 height 41
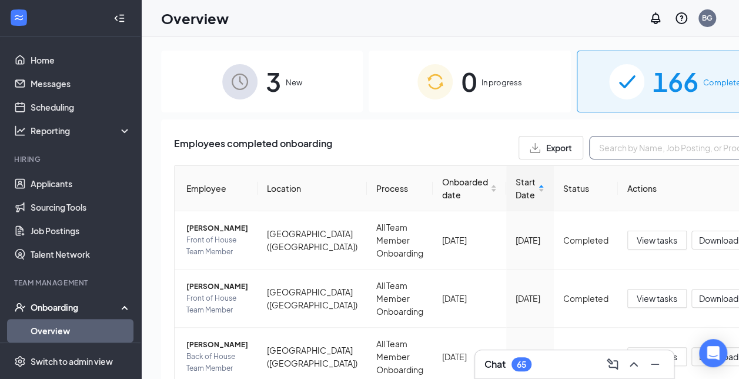
drag, startPoint x: 603, startPoint y: 82, endPoint x: 570, endPoint y: 148, distance: 73.7
click at [589, 148] on input "text" at bounding box center [677, 148] width 176 height 24
type input "[PERSON_NAME]"
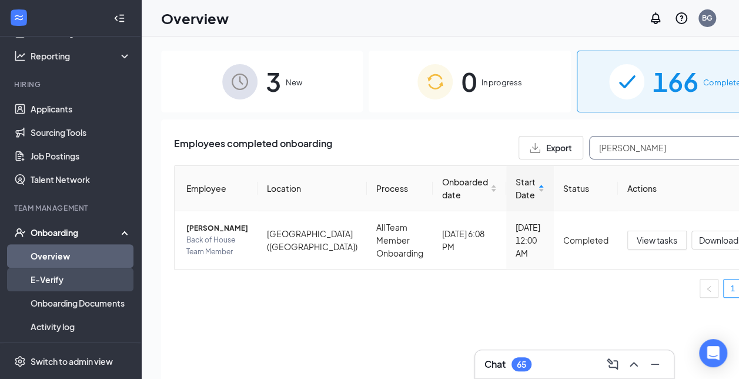
scroll to position [75, 0]
click at [72, 279] on link "E-Verify" at bounding box center [81, 279] width 101 height 24
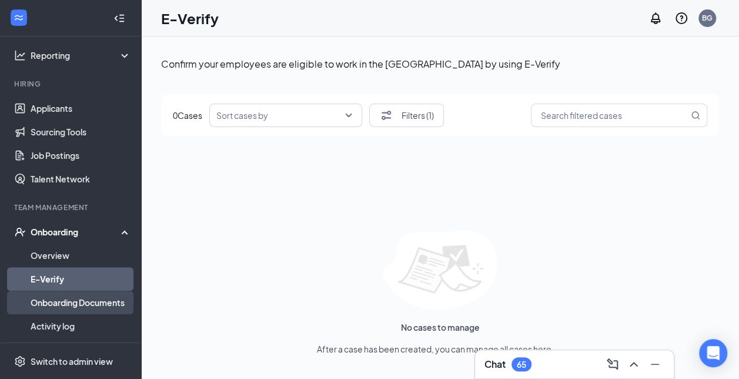
click at [86, 302] on link "Onboarding Documents" at bounding box center [81, 303] width 101 height 24
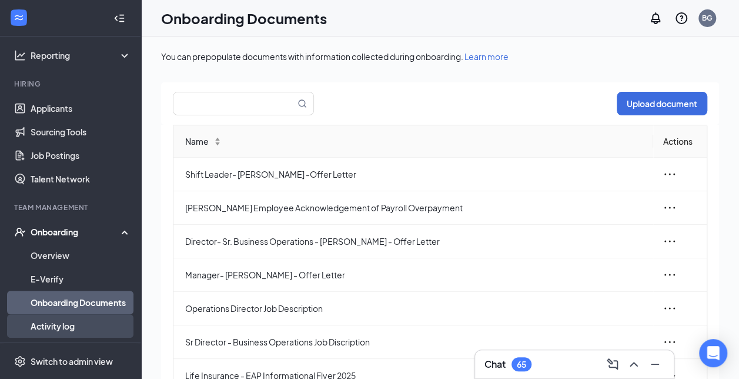
click at [82, 328] on link "Activity log" at bounding box center [81, 326] width 101 height 24
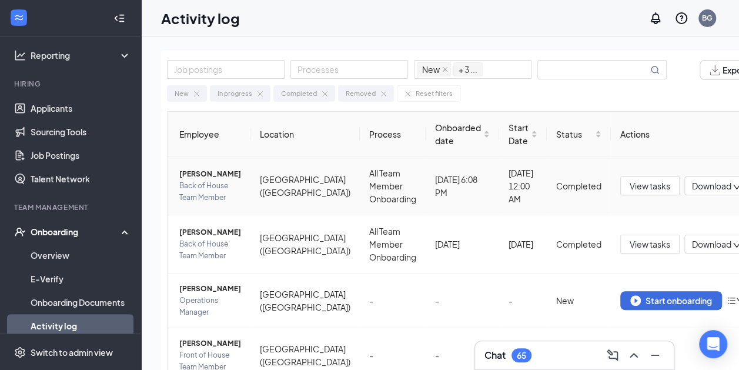
click at [692, 188] on span "Download" at bounding box center [711, 186] width 39 height 12
click at [640, 183] on button "View tasks" at bounding box center [650, 185] width 59 height 19
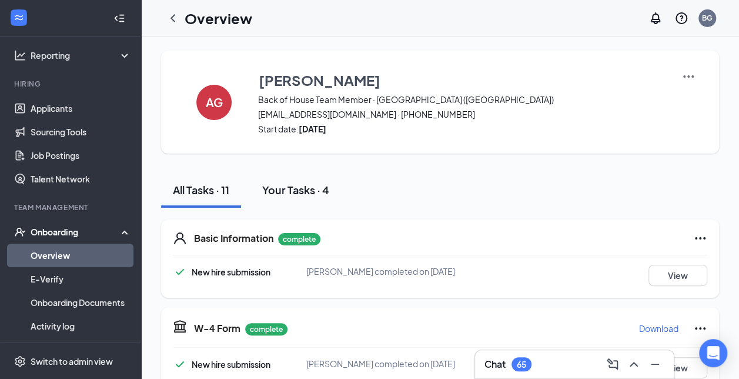
click at [300, 195] on div "Your Tasks · 4" at bounding box center [295, 189] width 67 height 15
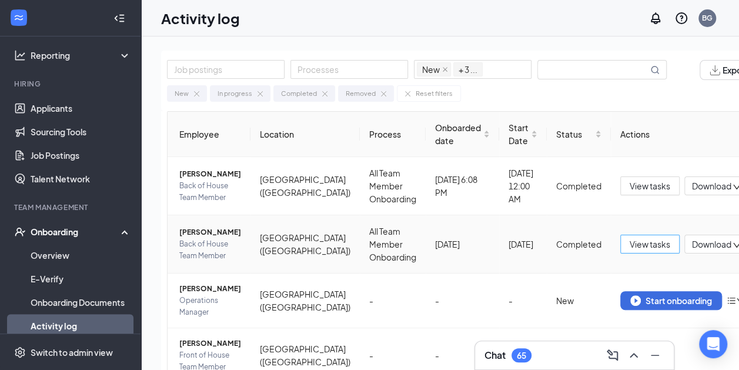
click at [635, 244] on span "View tasks" at bounding box center [650, 244] width 41 height 13
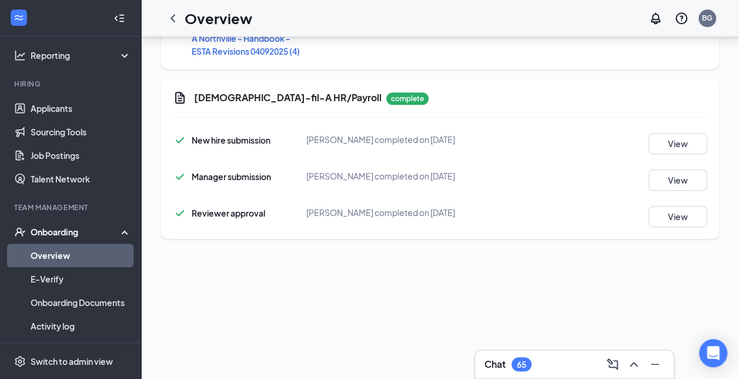
scroll to position [562, 0]
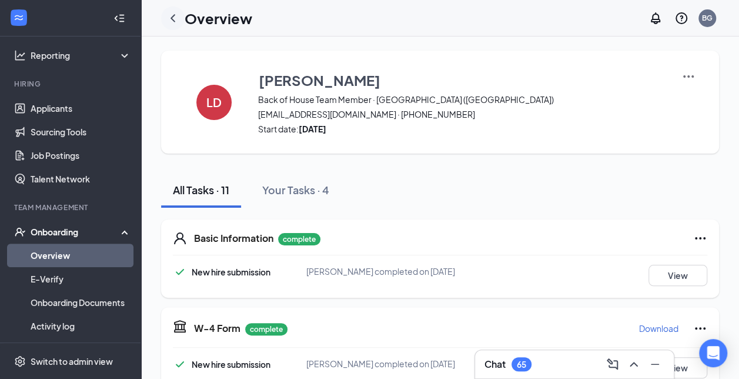
click at [174, 21] on icon "ChevronLeft" at bounding box center [173, 18] width 14 height 14
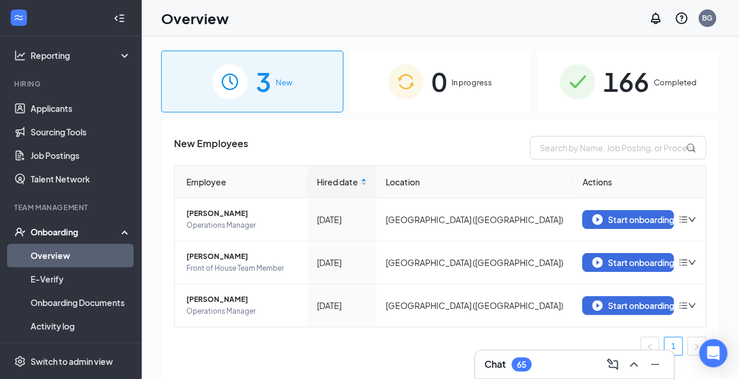
click at [650, 68] on div "166 Completed" at bounding box center [628, 82] width 182 height 62
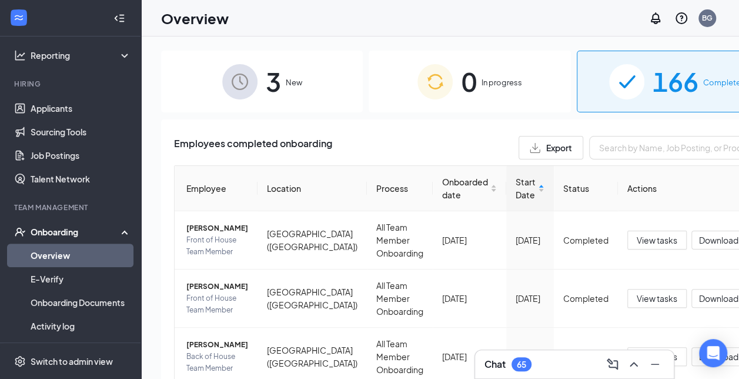
click at [650, 68] on div "166 Completed" at bounding box center [678, 82] width 202 height 62
